Goal: Task Accomplishment & Management: Complete application form

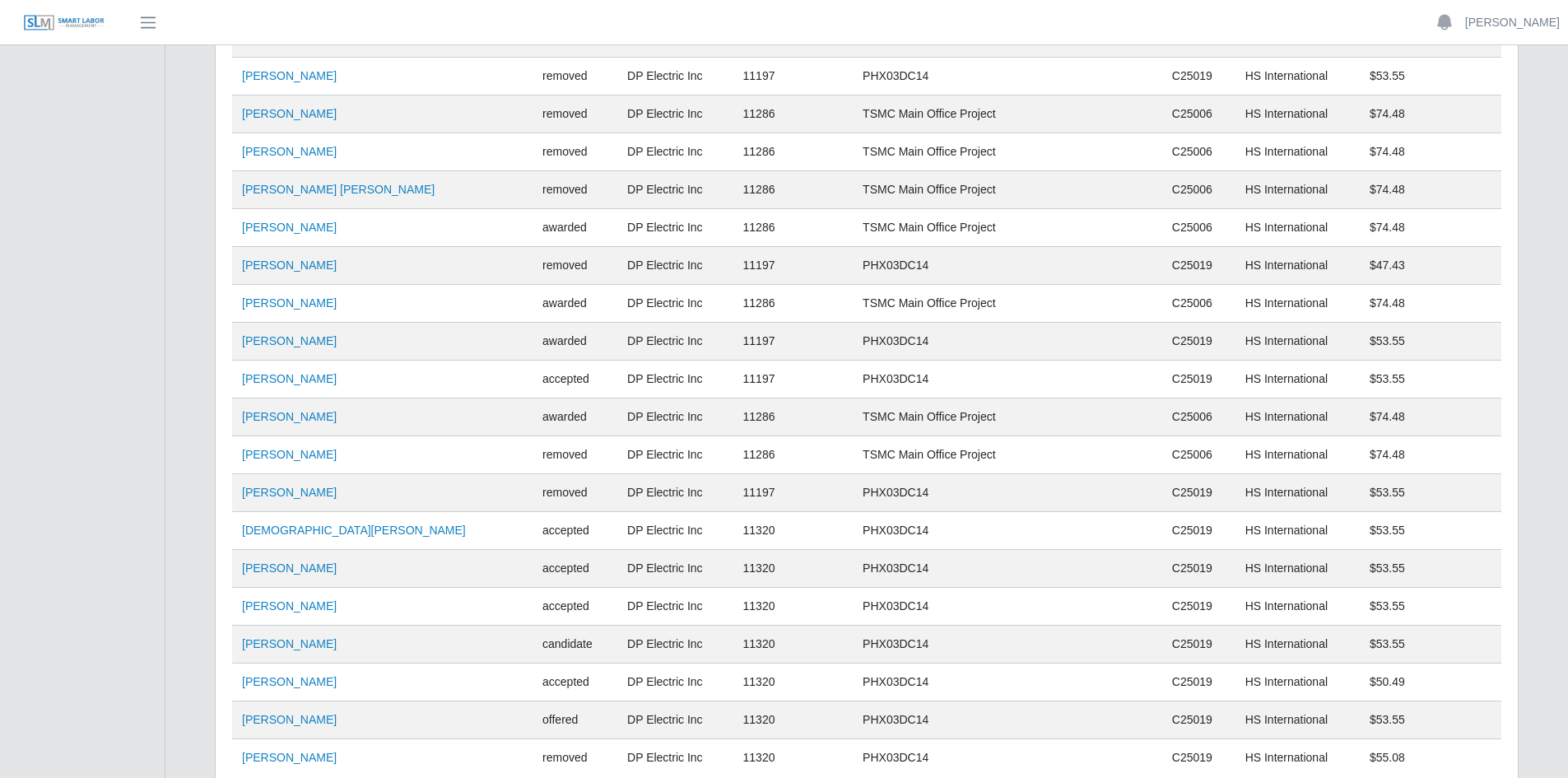
scroll to position [11288, 0]
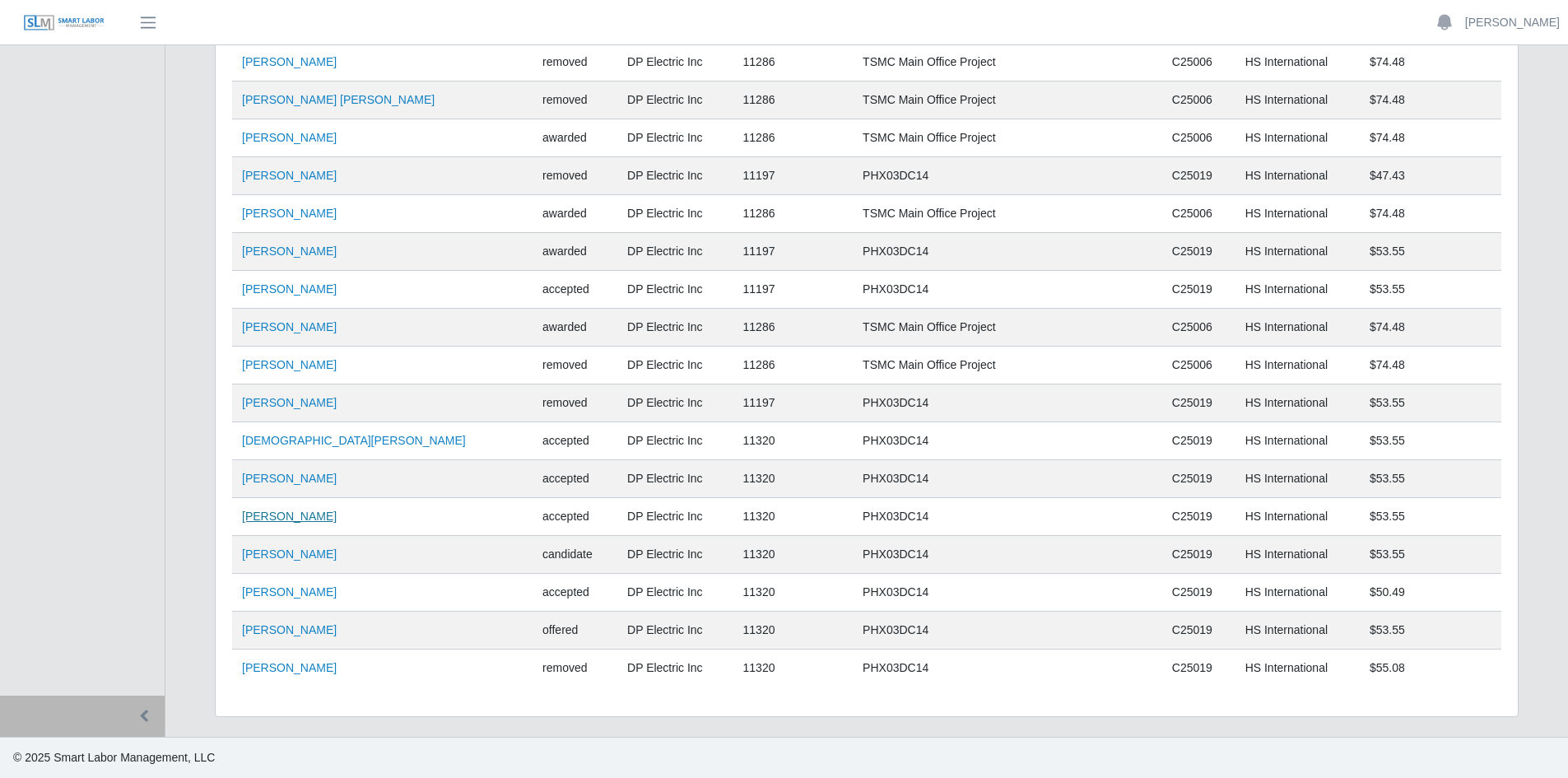
click at [271, 512] on link "[PERSON_NAME]" at bounding box center [289, 516] width 95 height 13
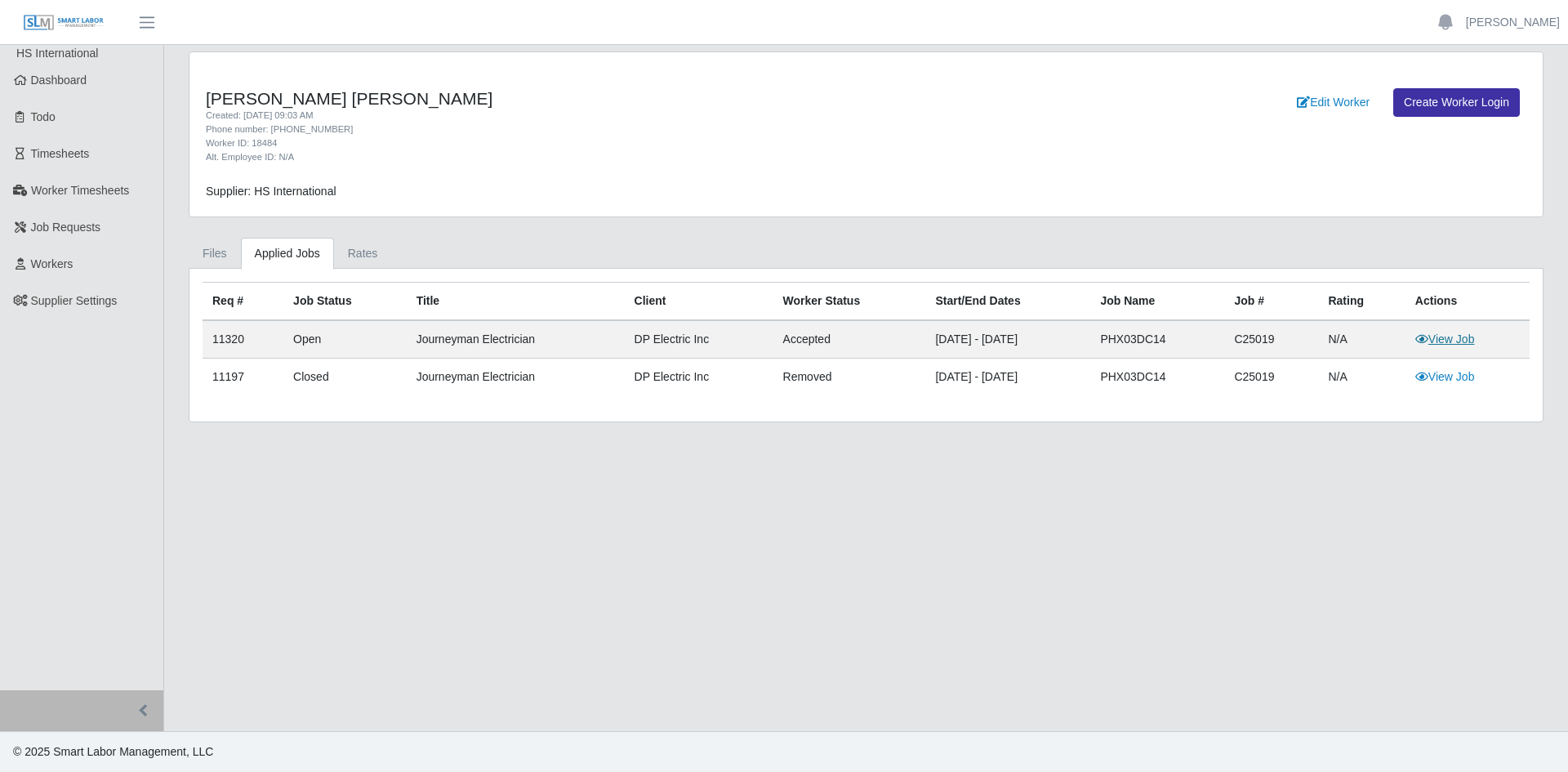
click at [1443, 334] on link "View Job" at bounding box center [1445, 338] width 60 height 13
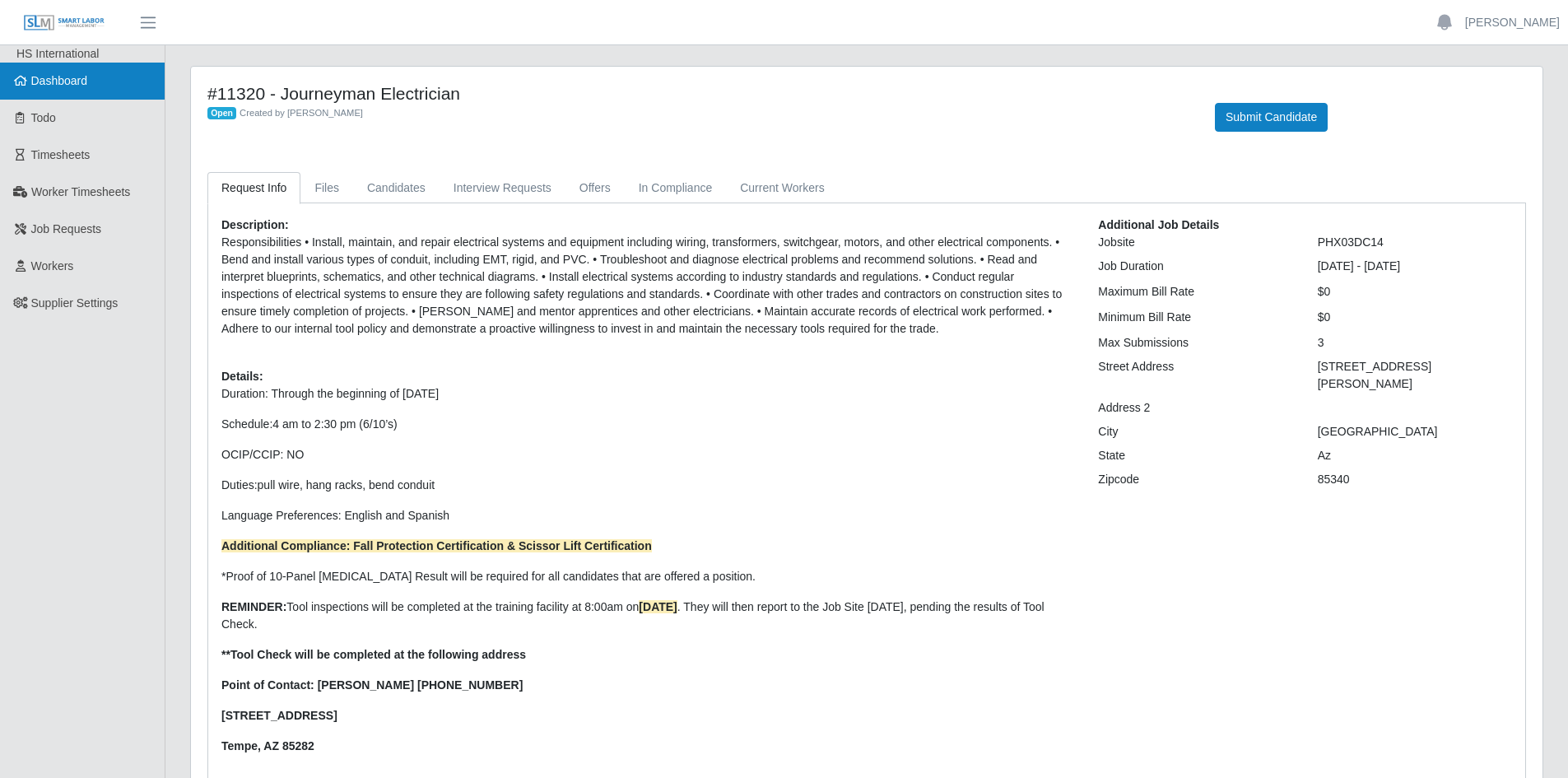
click at [46, 81] on span "Dashboard" at bounding box center [60, 80] width 57 height 13
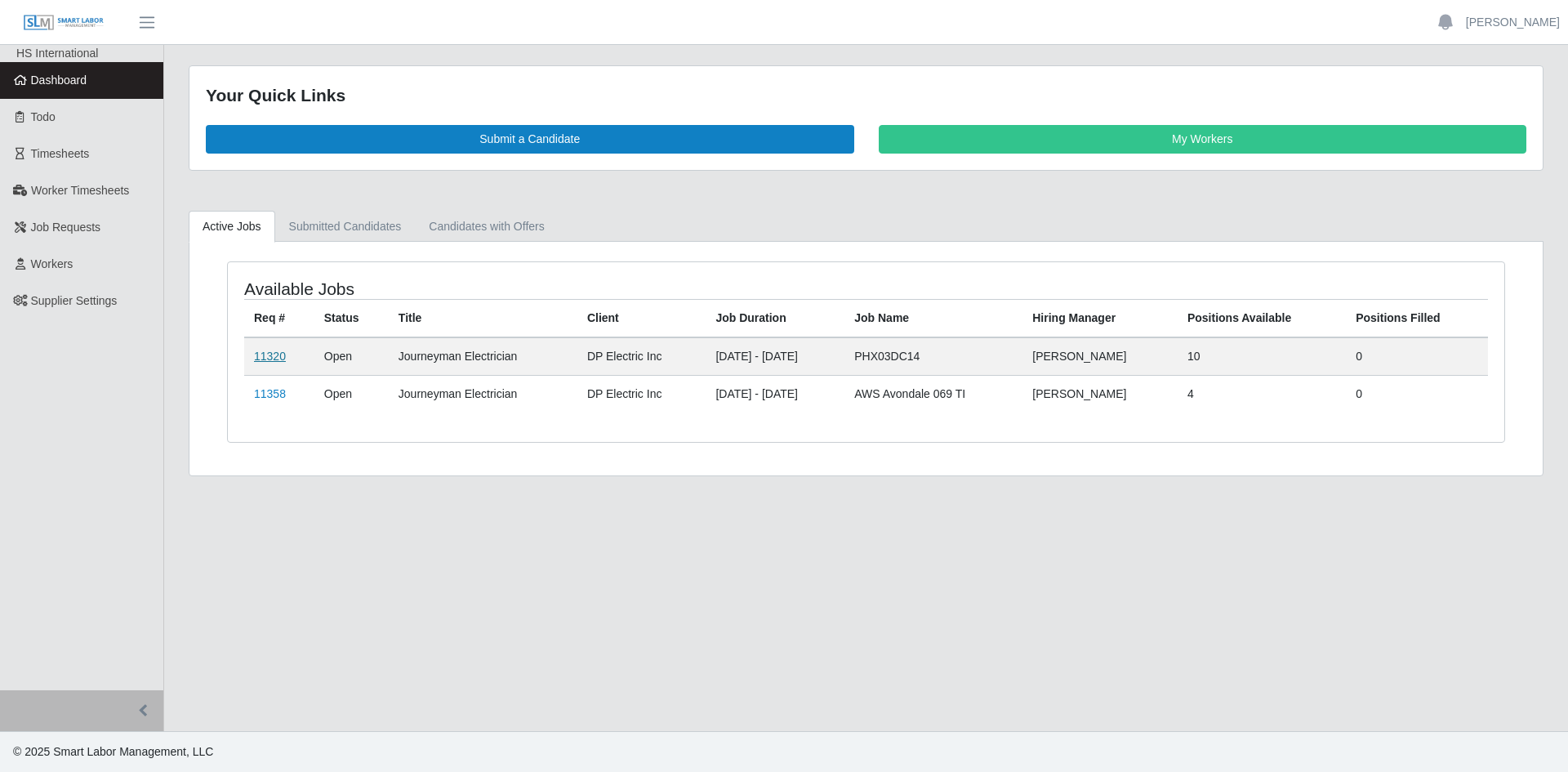
click at [272, 353] on link "11320" at bounding box center [270, 356] width 32 height 13
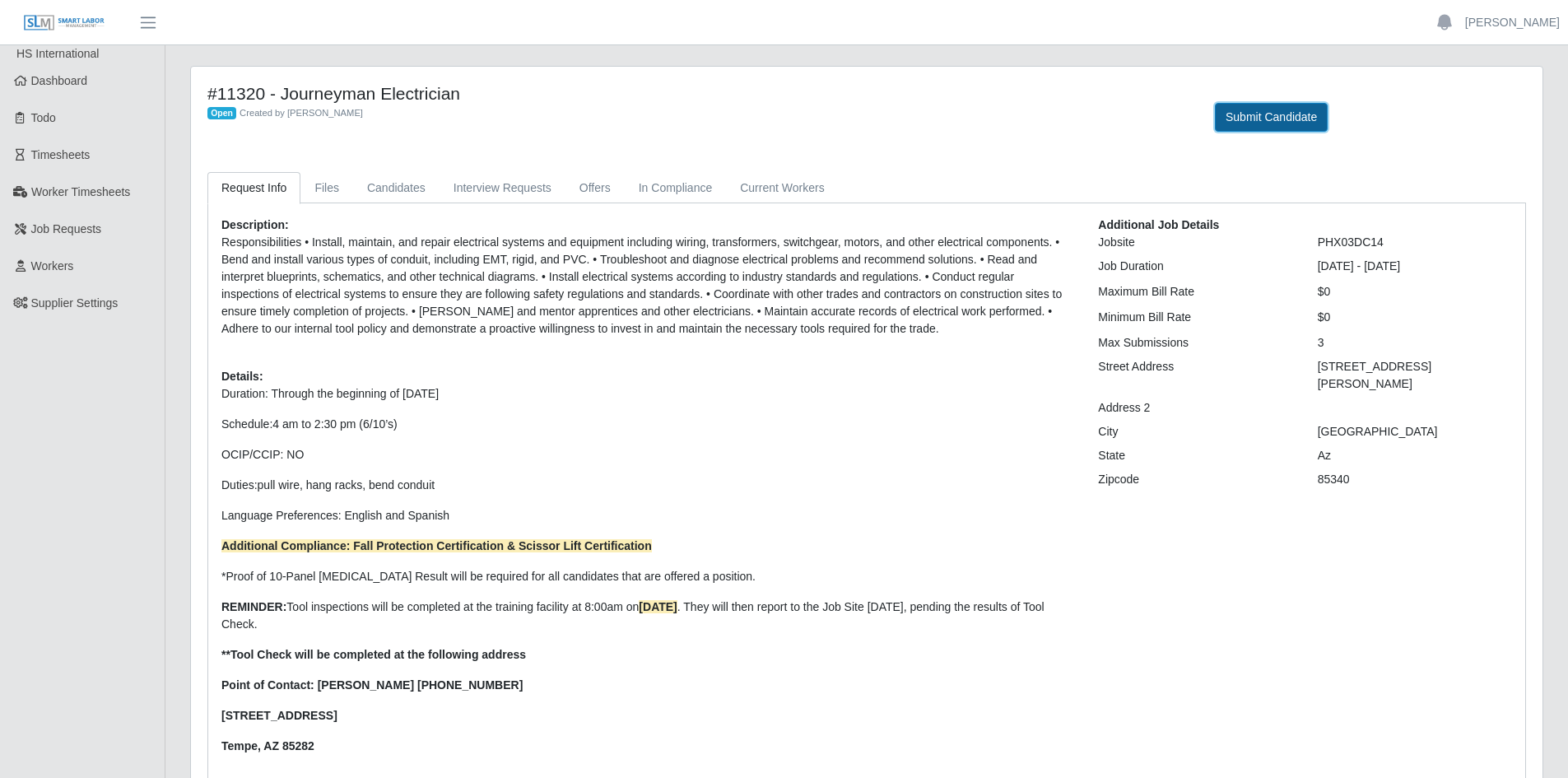
click at [1267, 115] on button "Submit Candidate" at bounding box center [1271, 117] width 113 height 28
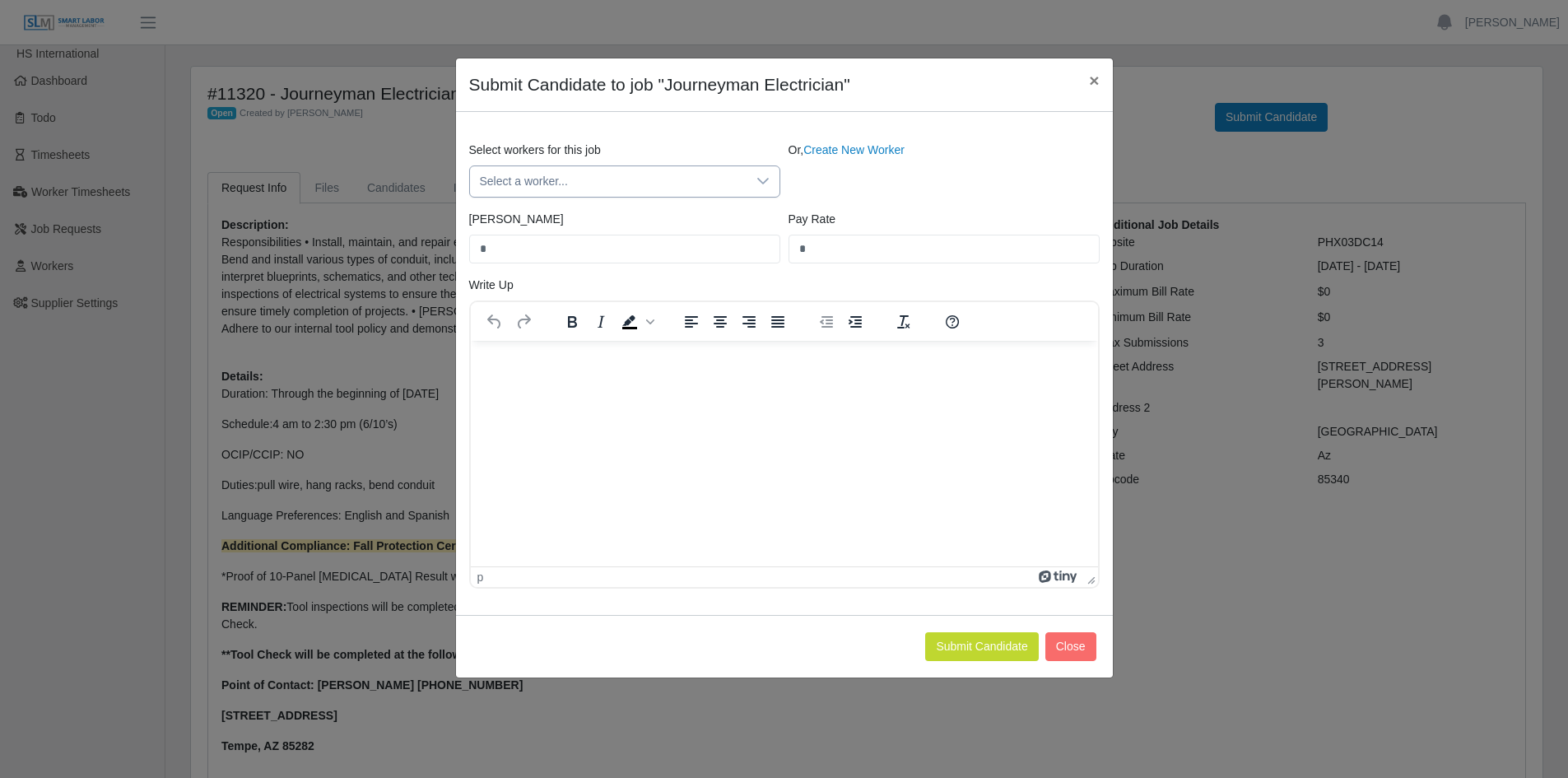
click at [759, 179] on icon at bounding box center [763, 180] width 13 height 13
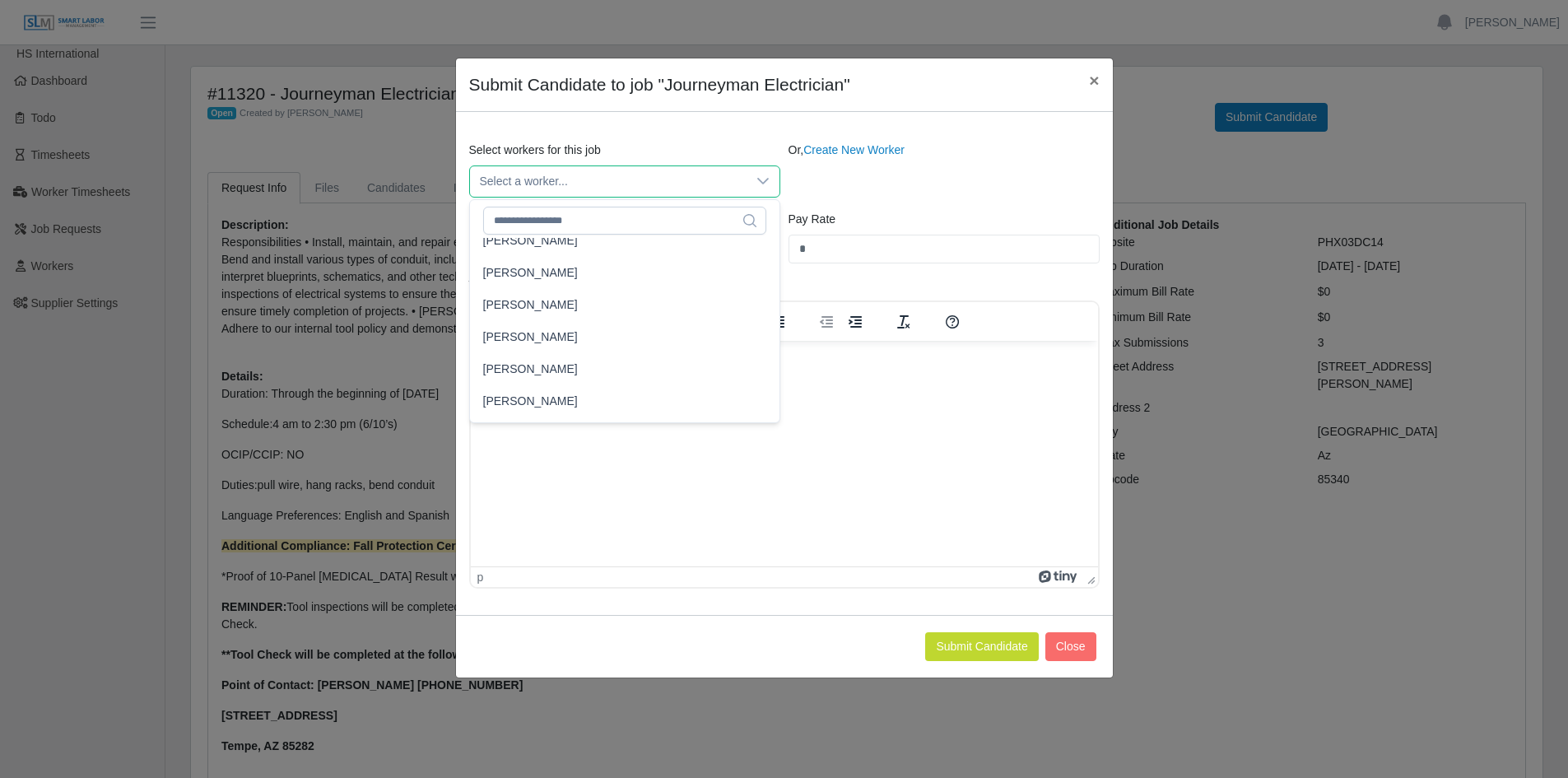
scroll to position [6734, 0]
type input "*****"
type input "**"
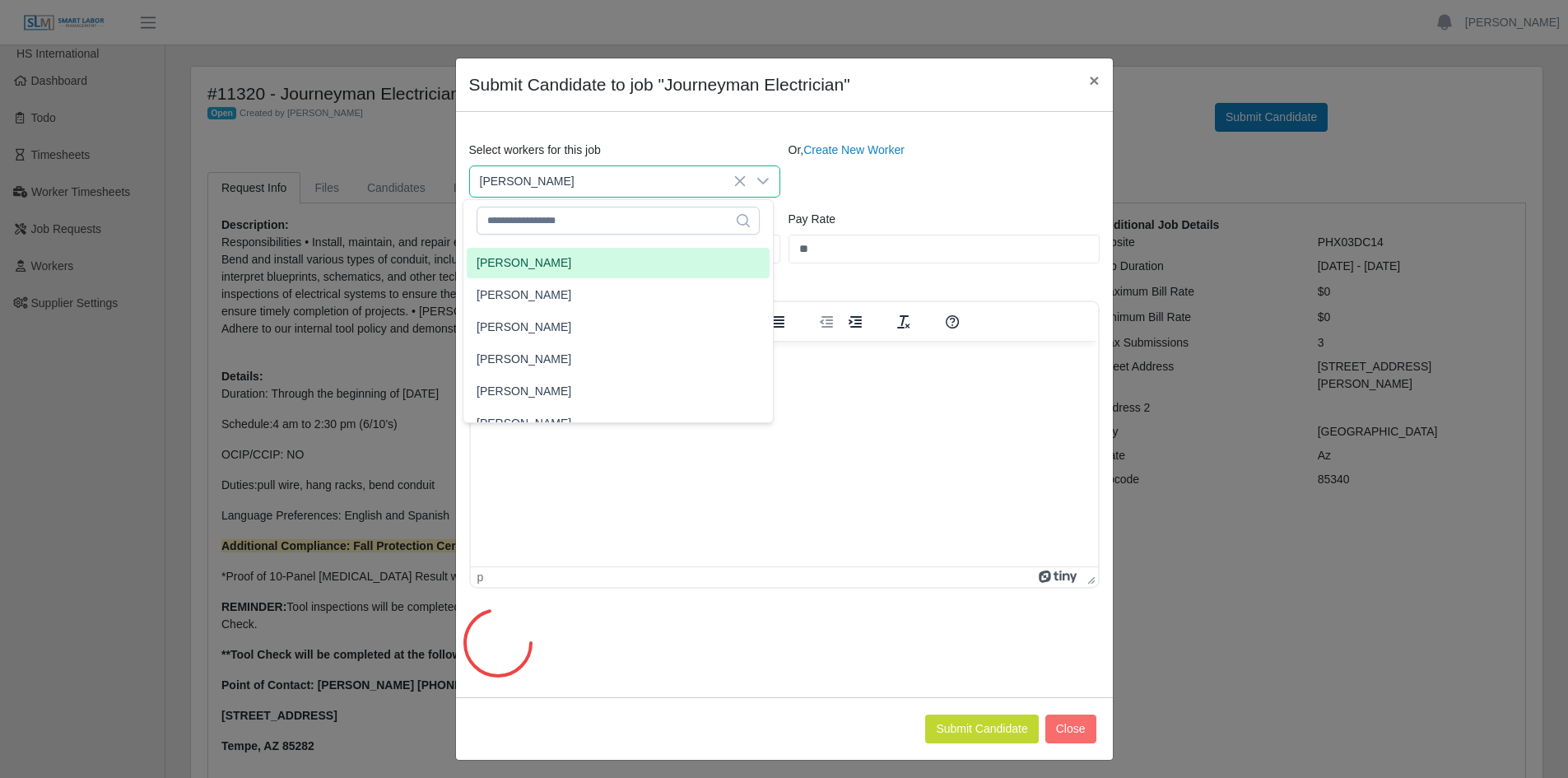
click at [537, 264] on span "Samuel Perea" at bounding box center [524, 262] width 95 height 17
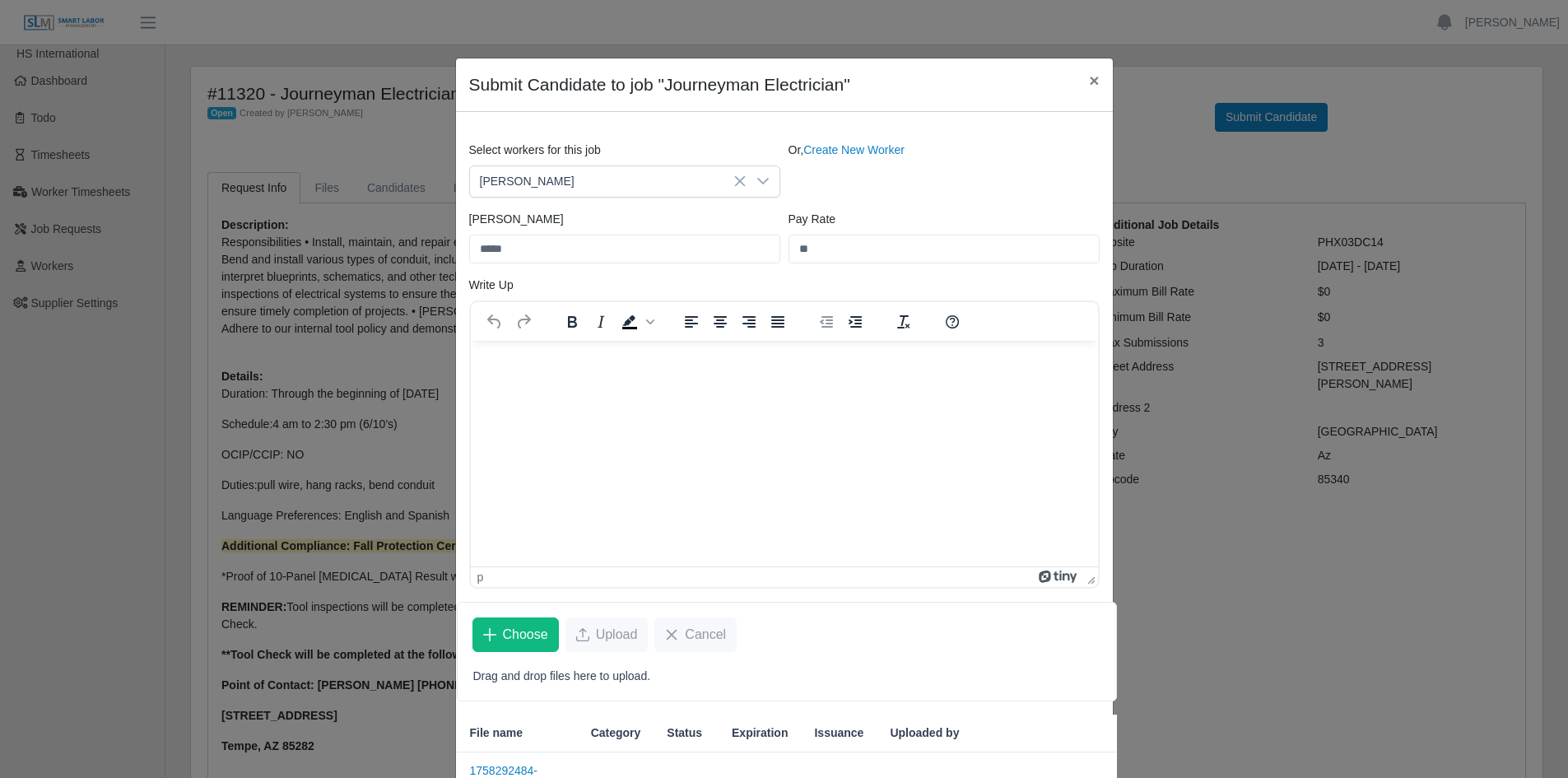
click at [542, 385] on html at bounding box center [784, 362] width 627 height 44
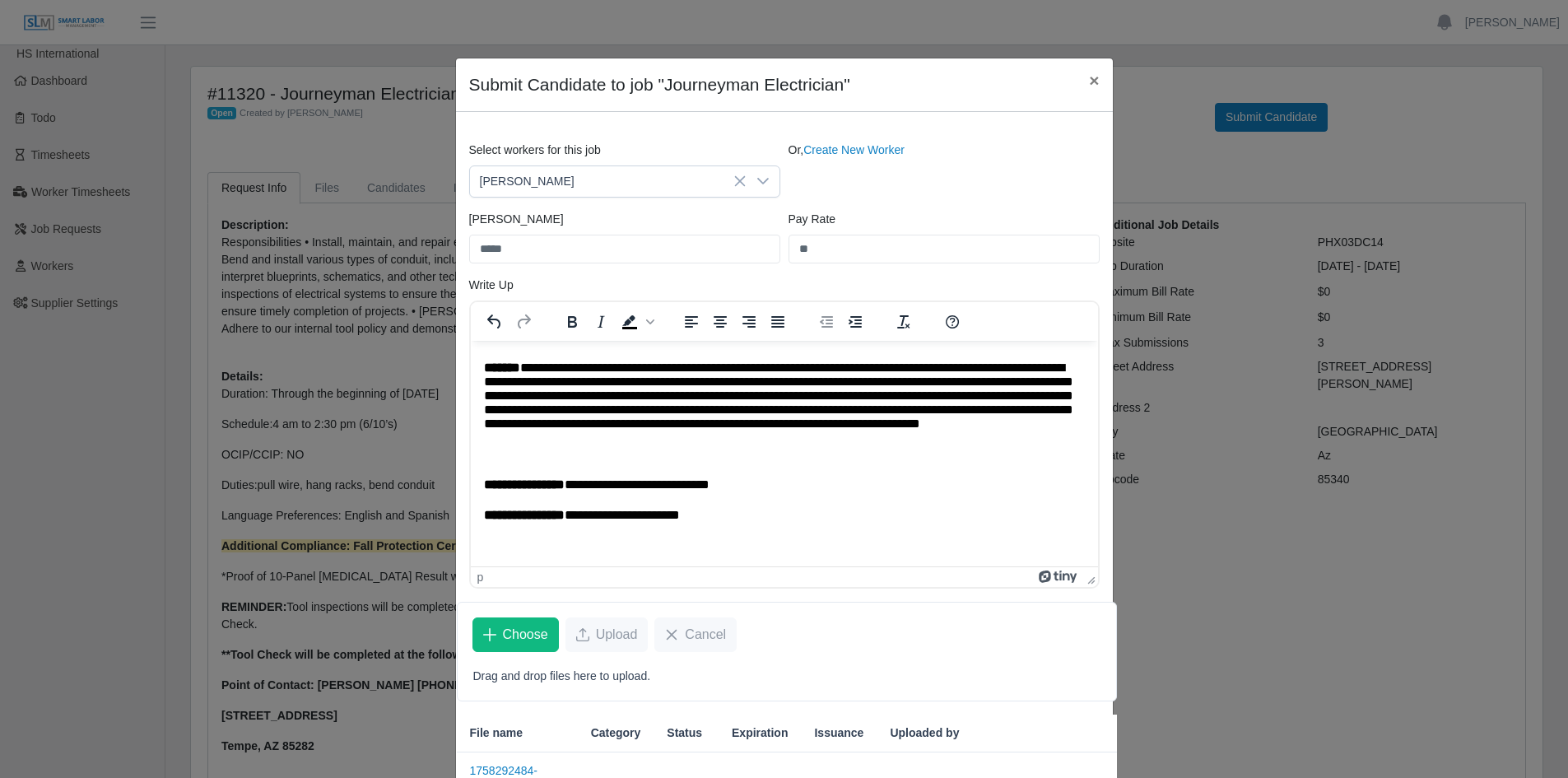
scroll to position [387, 0]
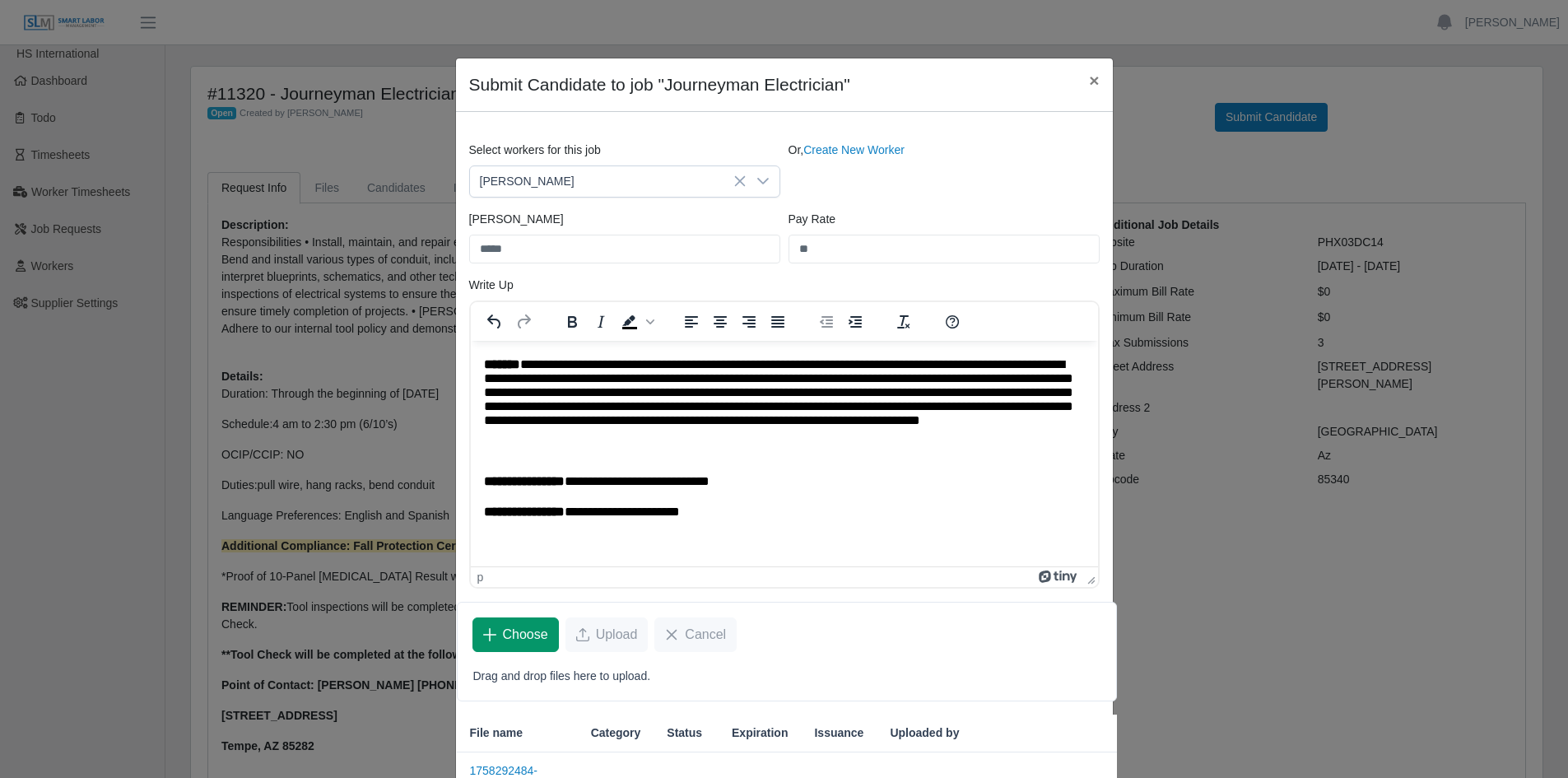
click at [511, 631] on span "Choose" at bounding box center [525, 634] width 45 height 20
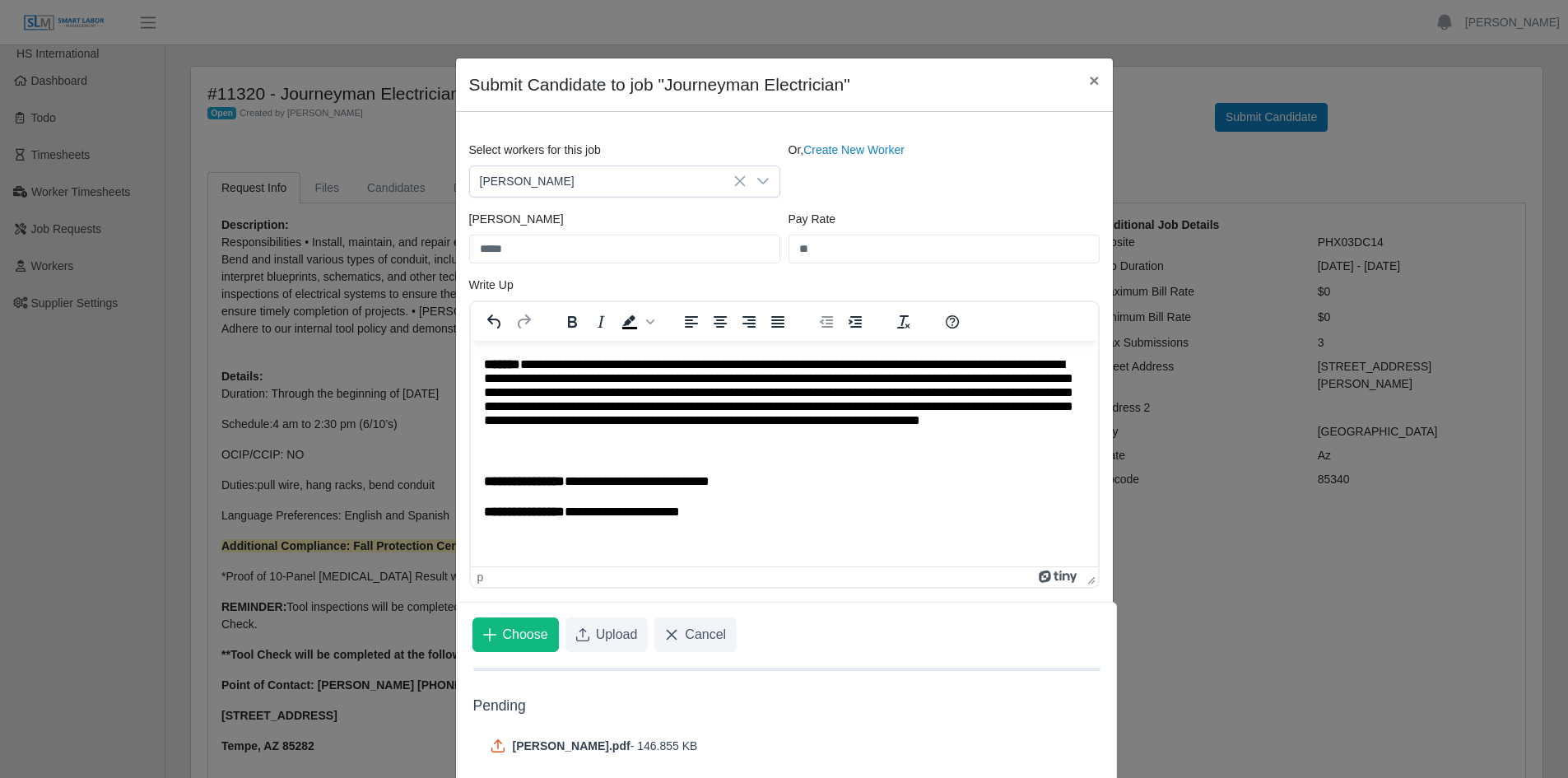
scroll to position [164, 0]
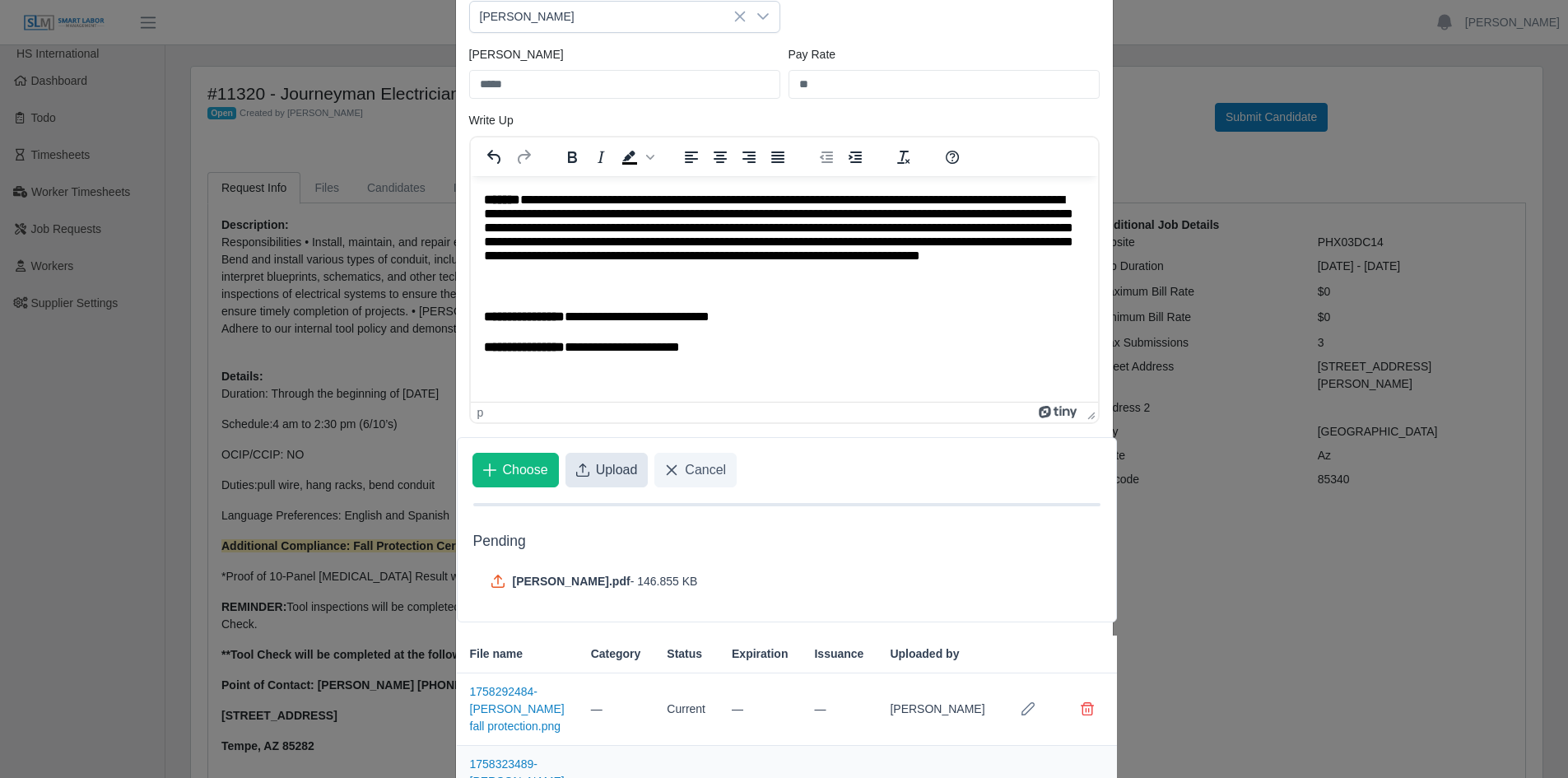
click at [601, 466] on span "Upload" at bounding box center [617, 470] width 42 height 20
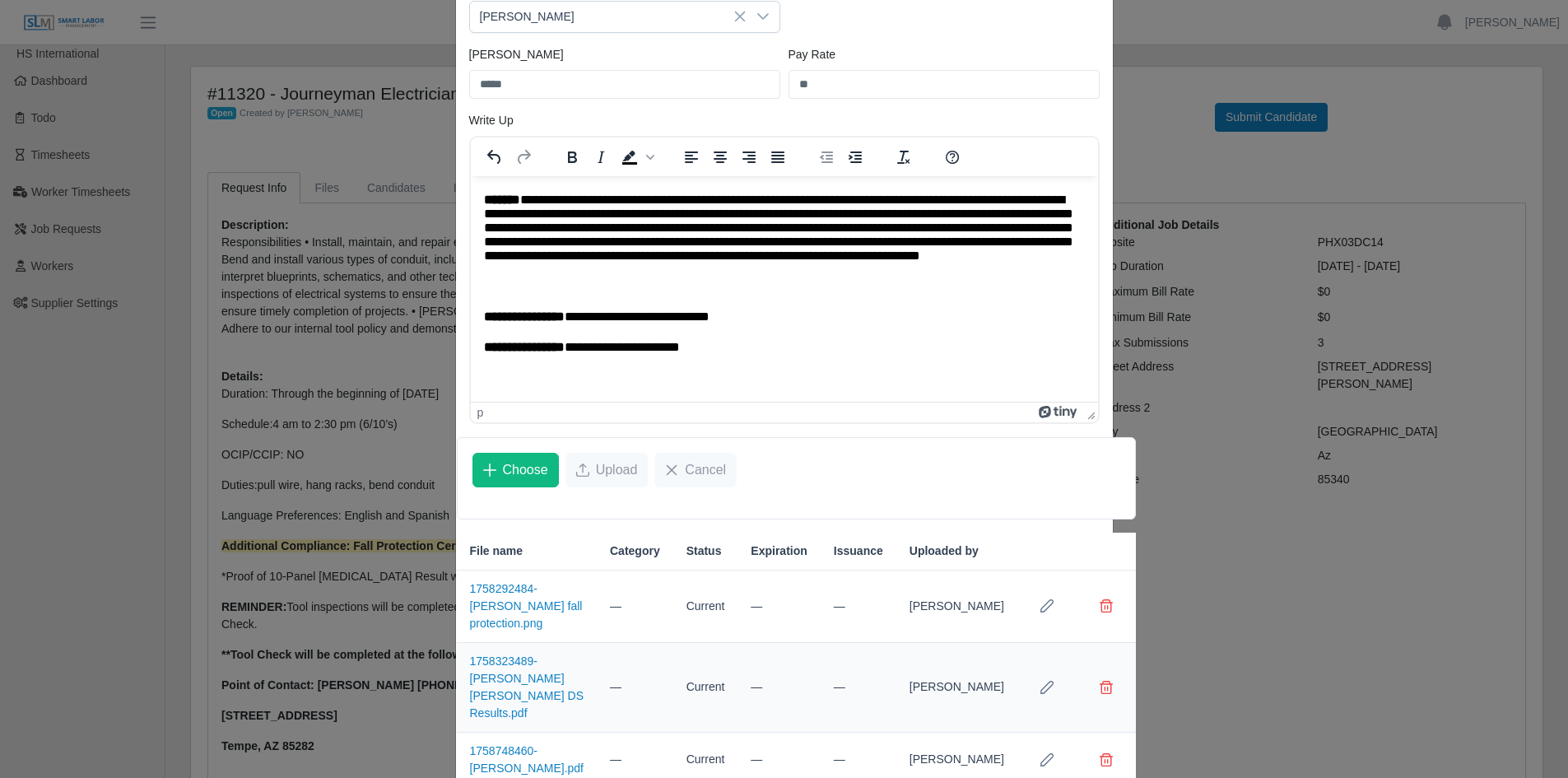
scroll to position [240, 0]
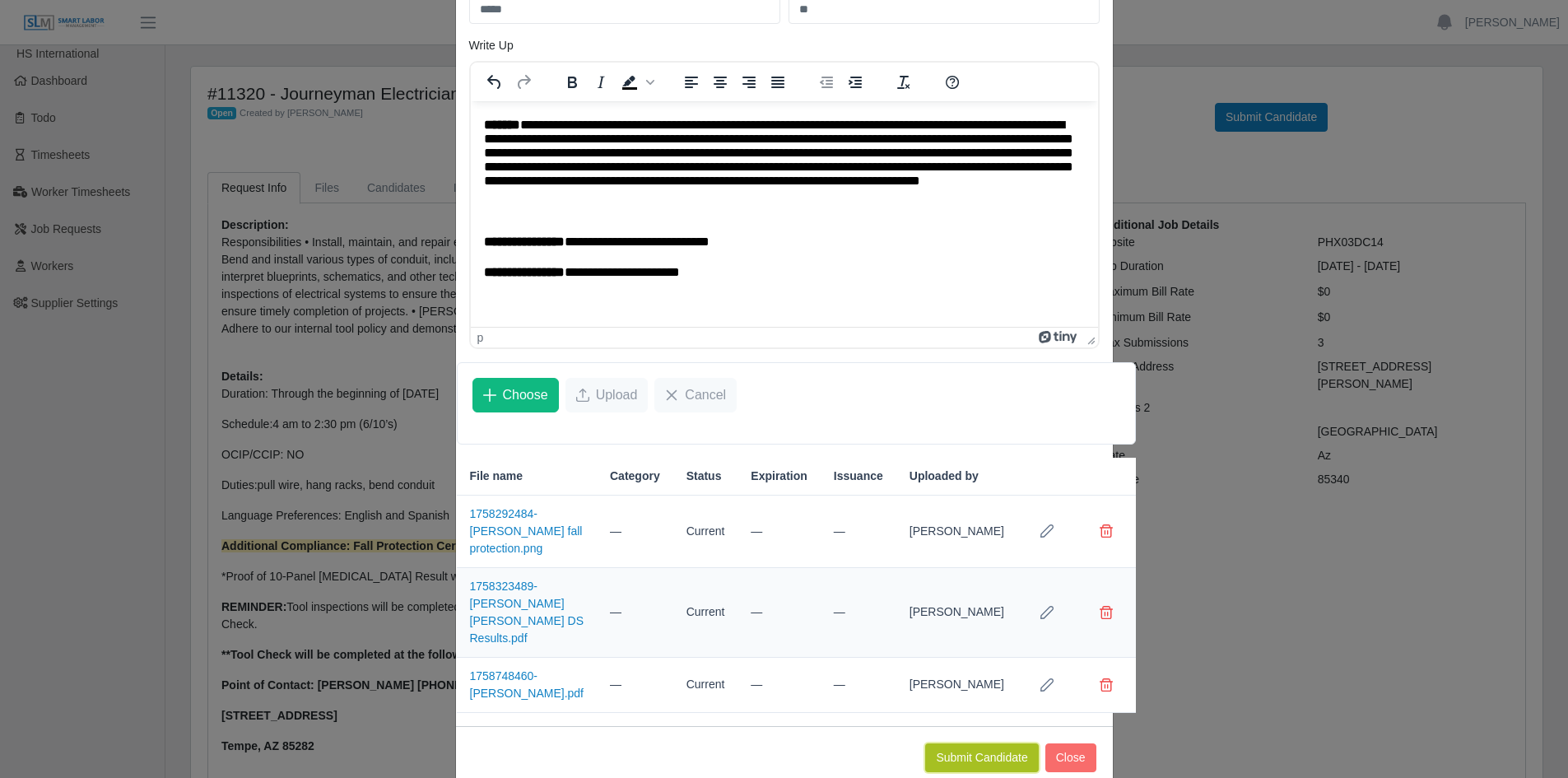
click at [983, 743] on button "Submit Candidate" at bounding box center [982, 758] width 113 height 28
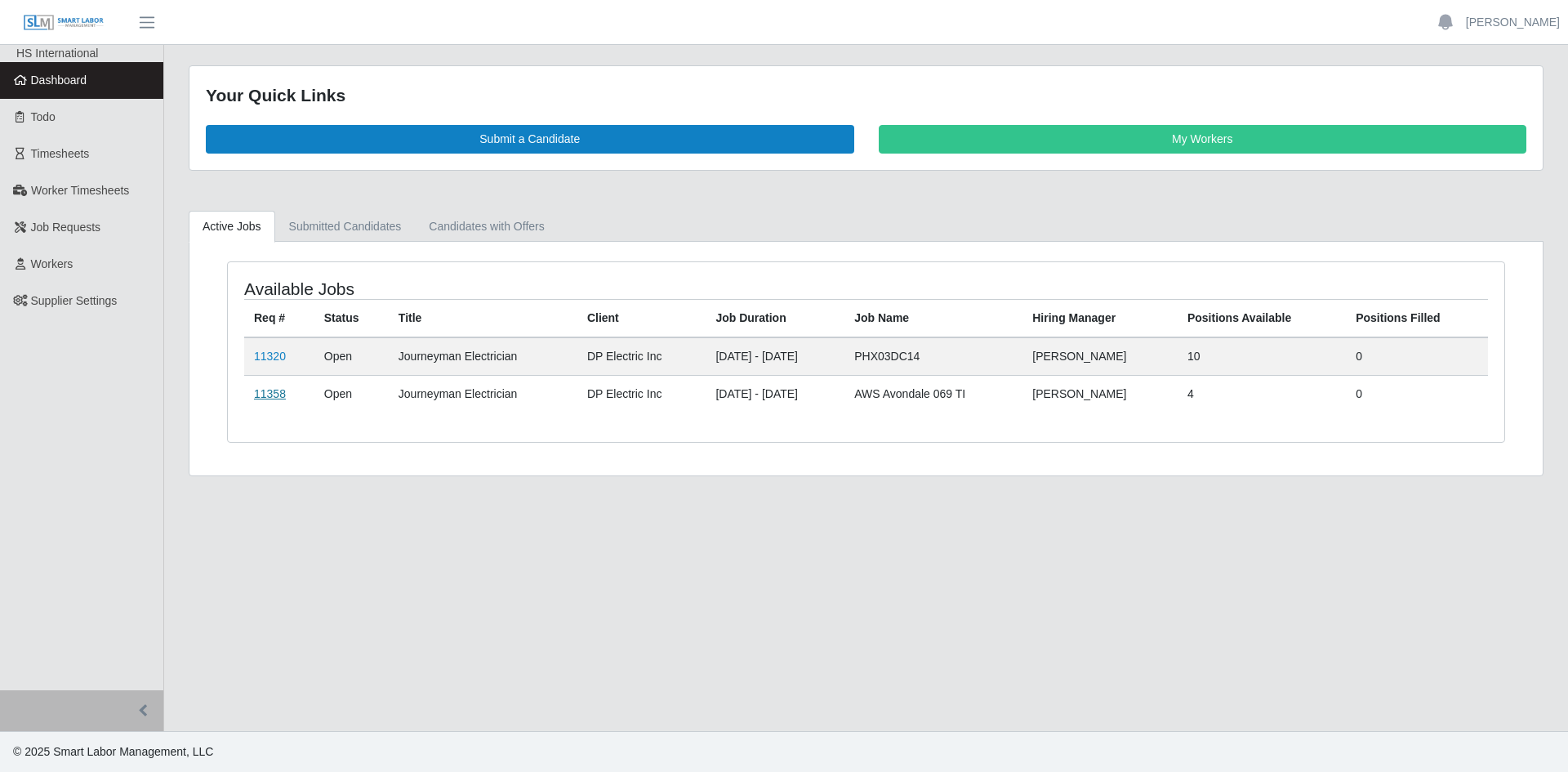
click at [271, 392] on link "11358" at bounding box center [270, 393] width 32 height 13
